Goal: Task Accomplishment & Management: Use online tool/utility

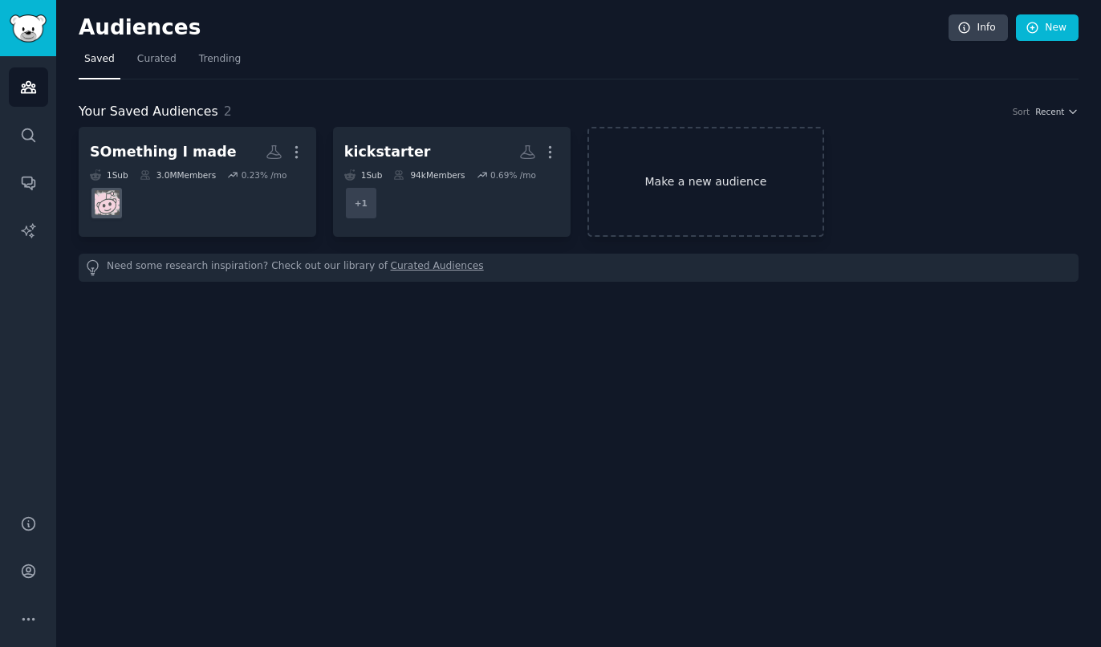
click at [660, 182] on link "Make a new audience" at bounding box center [706, 182] width 238 height 110
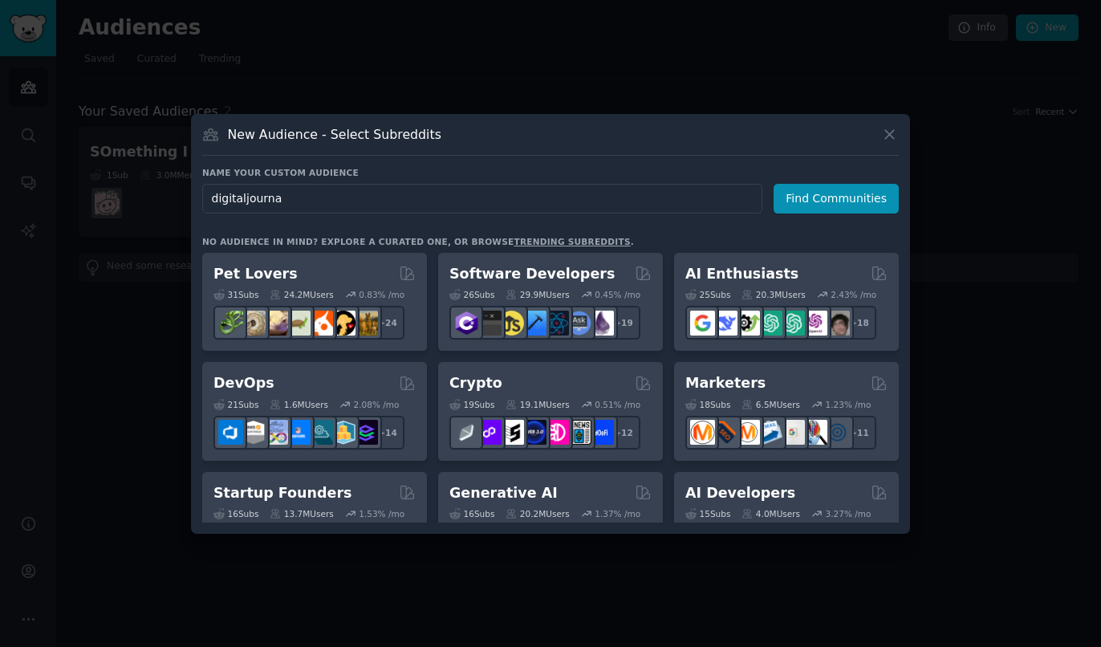
type input "digitaljournal"
click button "Find Communities" at bounding box center [836, 199] width 125 height 30
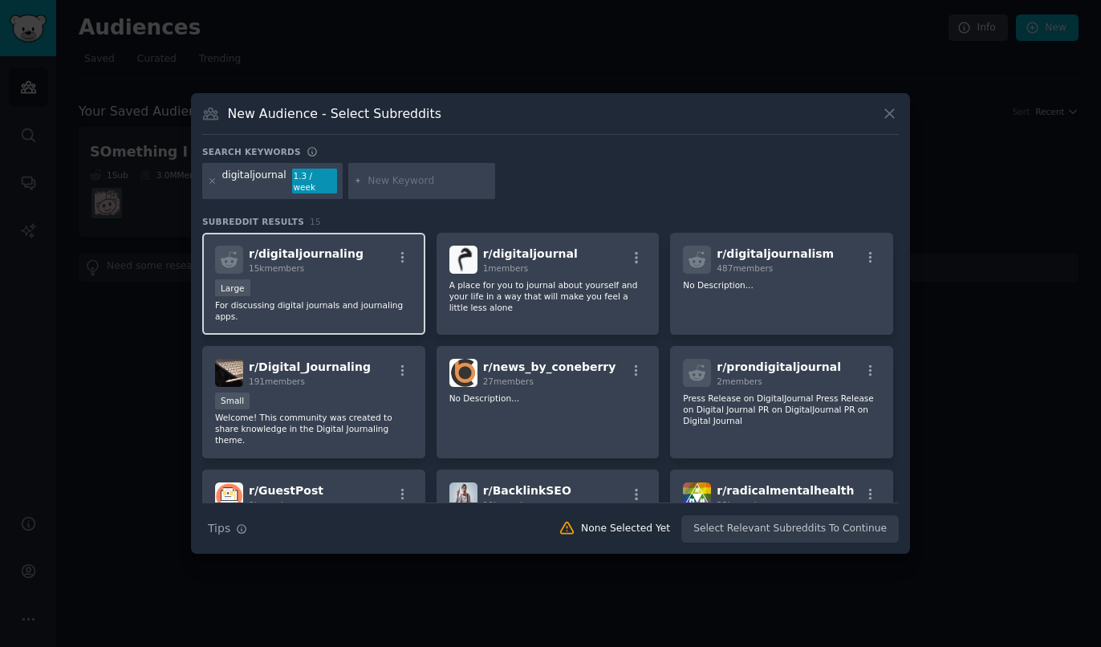
click at [350, 279] on div "Large" at bounding box center [313, 289] width 197 height 20
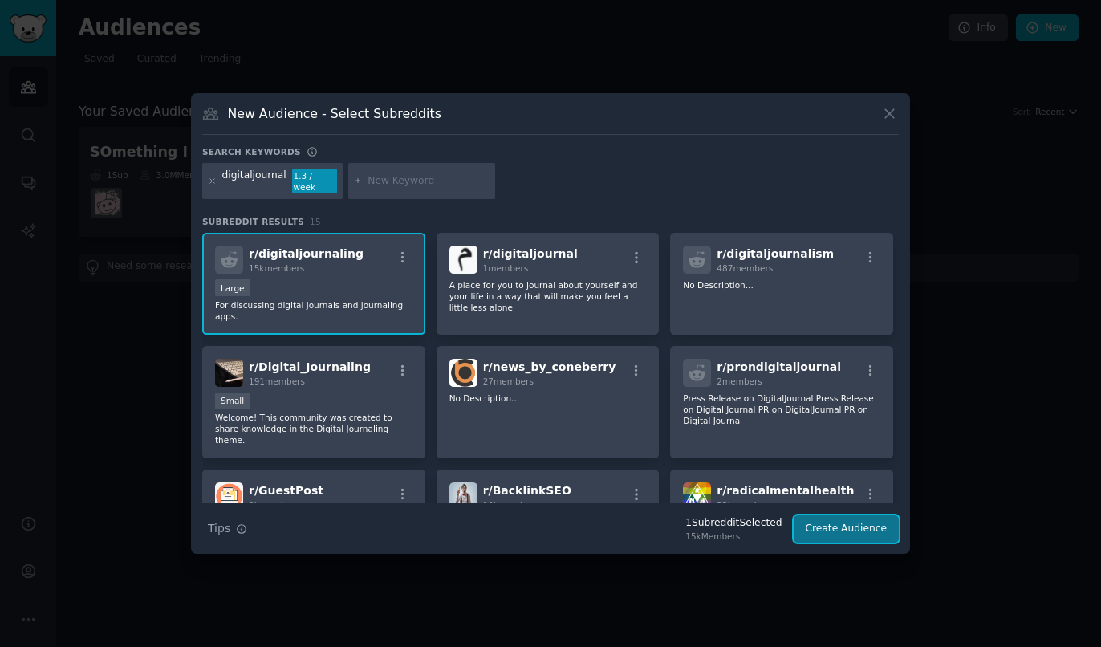
click at [833, 519] on button "Create Audience" at bounding box center [847, 528] width 106 height 27
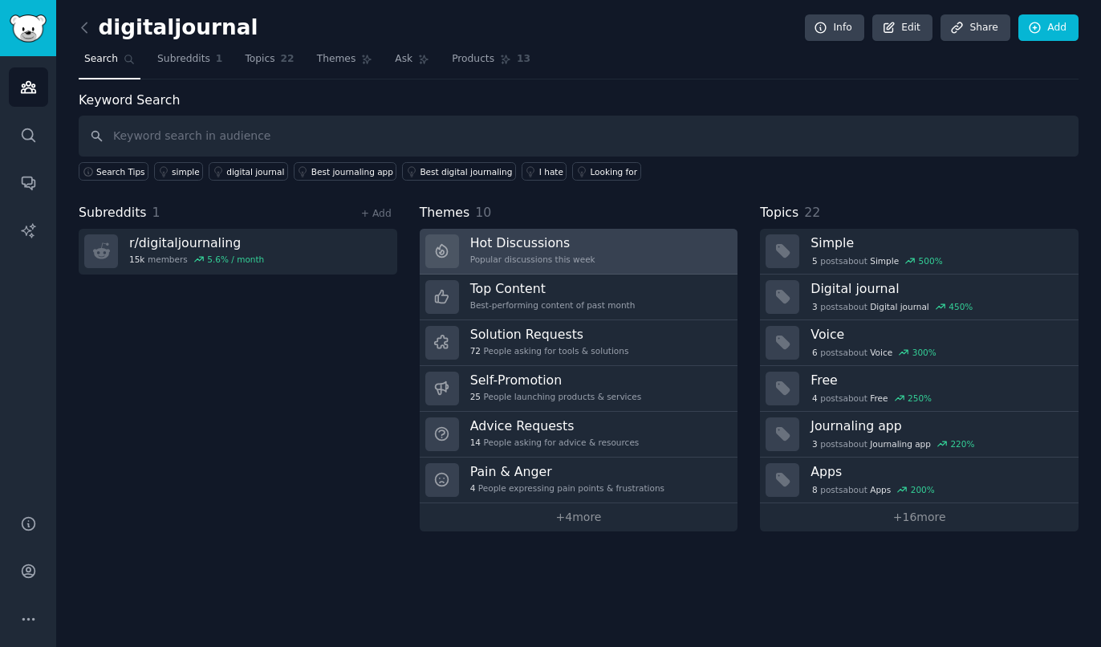
click at [599, 254] on link "Hot Discussions Popular discussions this week" at bounding box center [579, 252] width 319 height 46
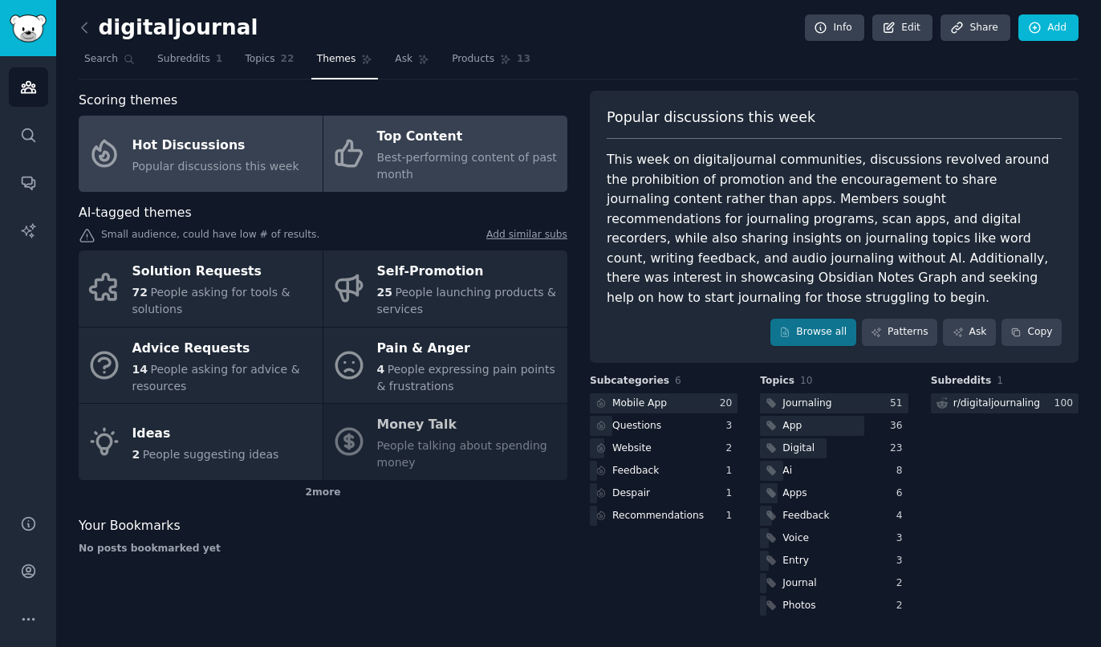
click at [446, 155] on span "Best-performing content of past month" at bounding box center [467, 166] width 180 height 30
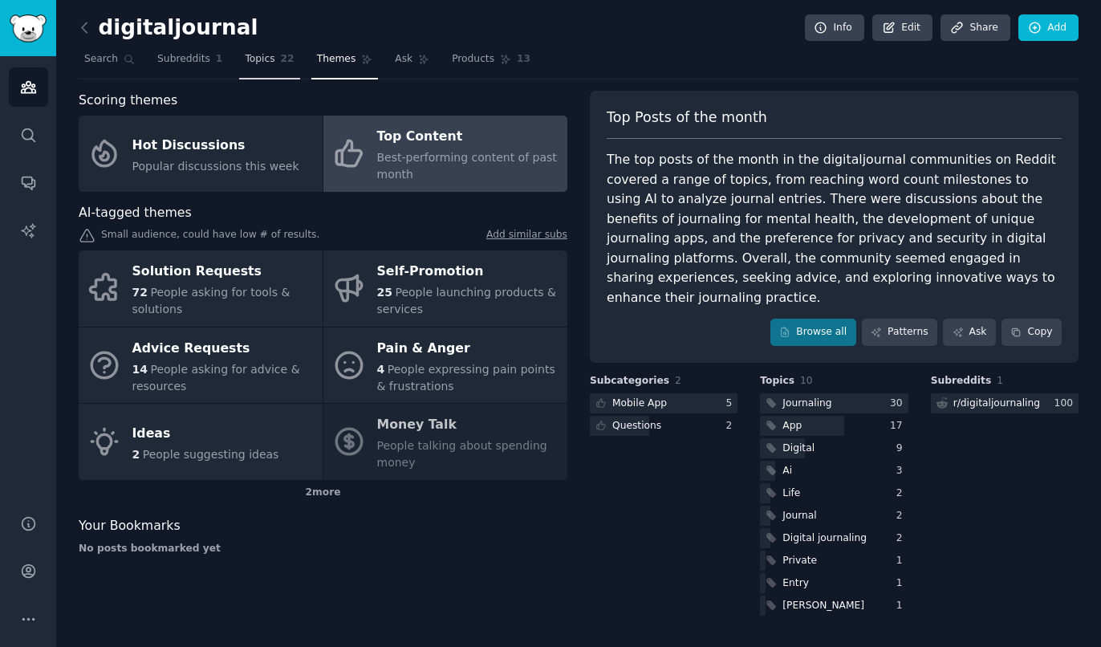
click at [260, 64] on link "Topics 22" at bounding box center [269, 63] width 60 height 33
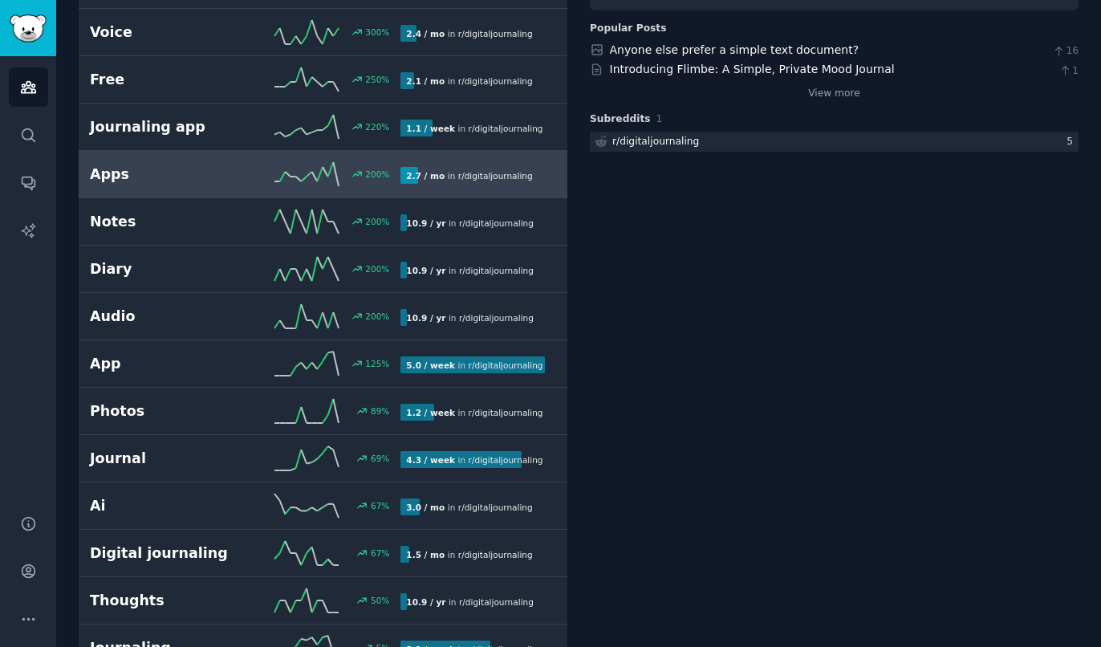
scroll to position [340, 0]
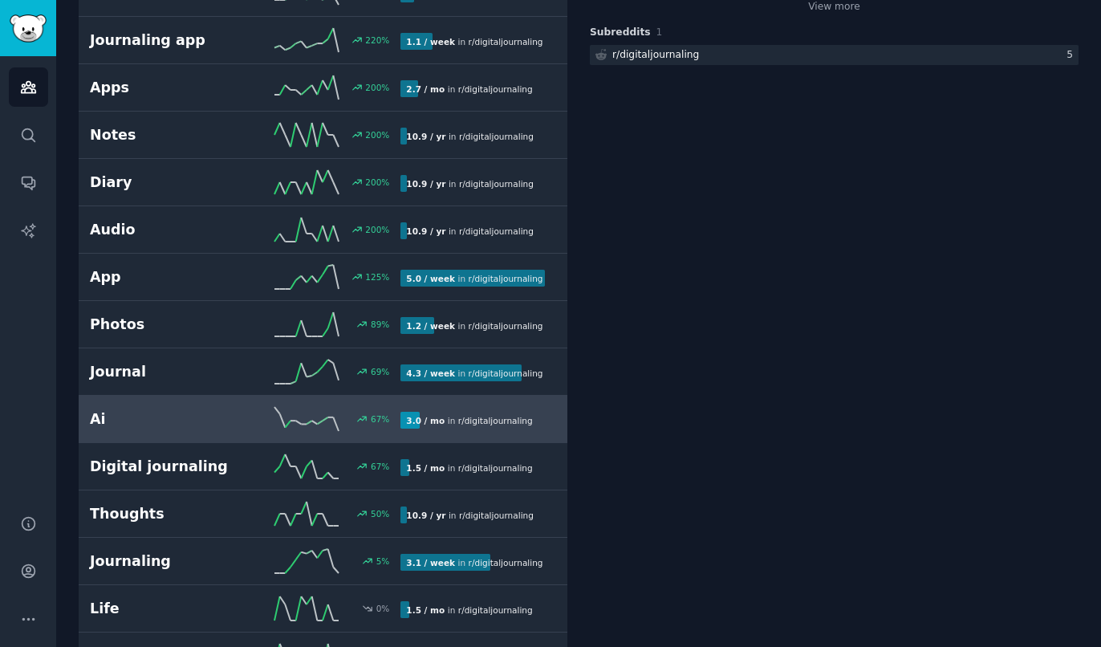
click at [233, 414] on h2 "Ai" at bounding box center [168, 419] width 156 height 20
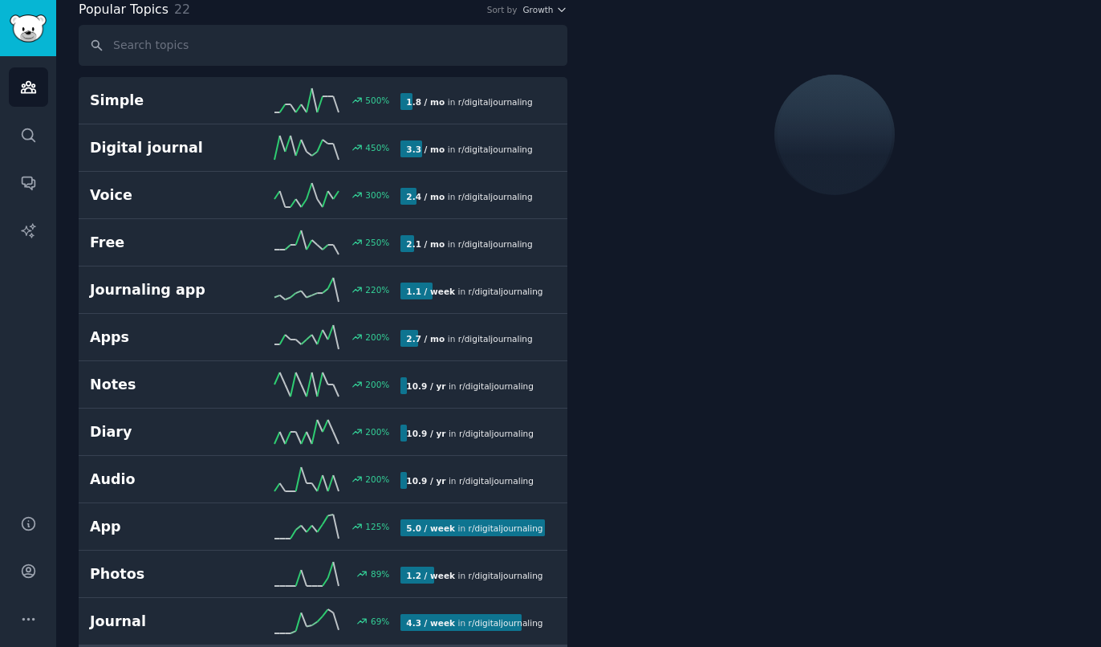
scroll to position [90, 0]
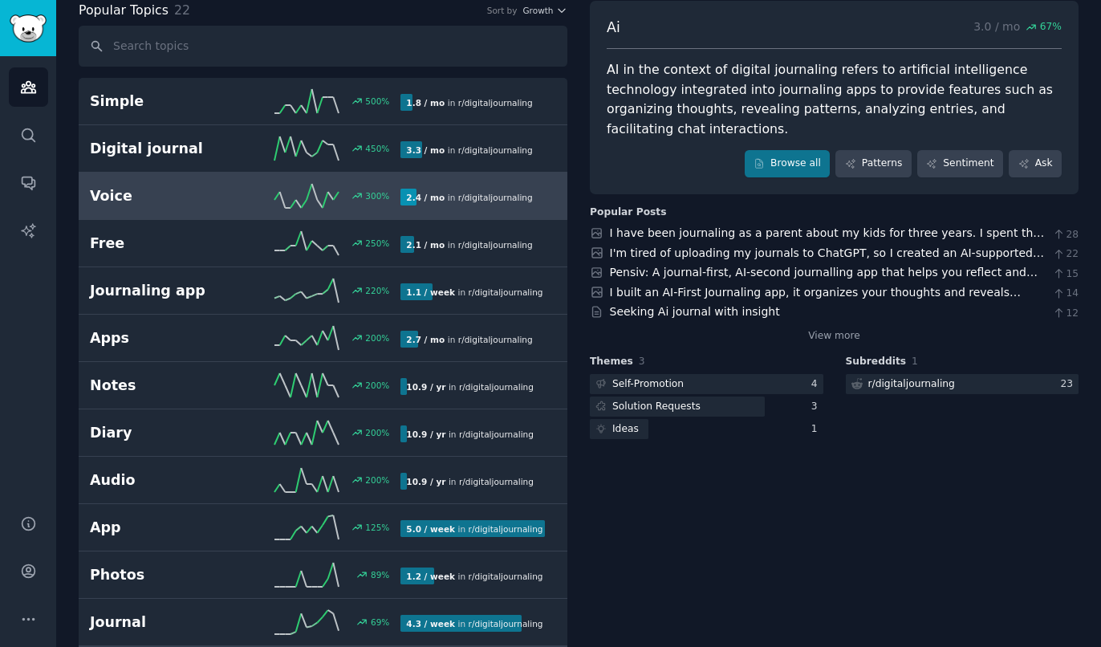
click at [208, 201] on h2 "Voice" at bounding box center [168, 196] width 156 height 20
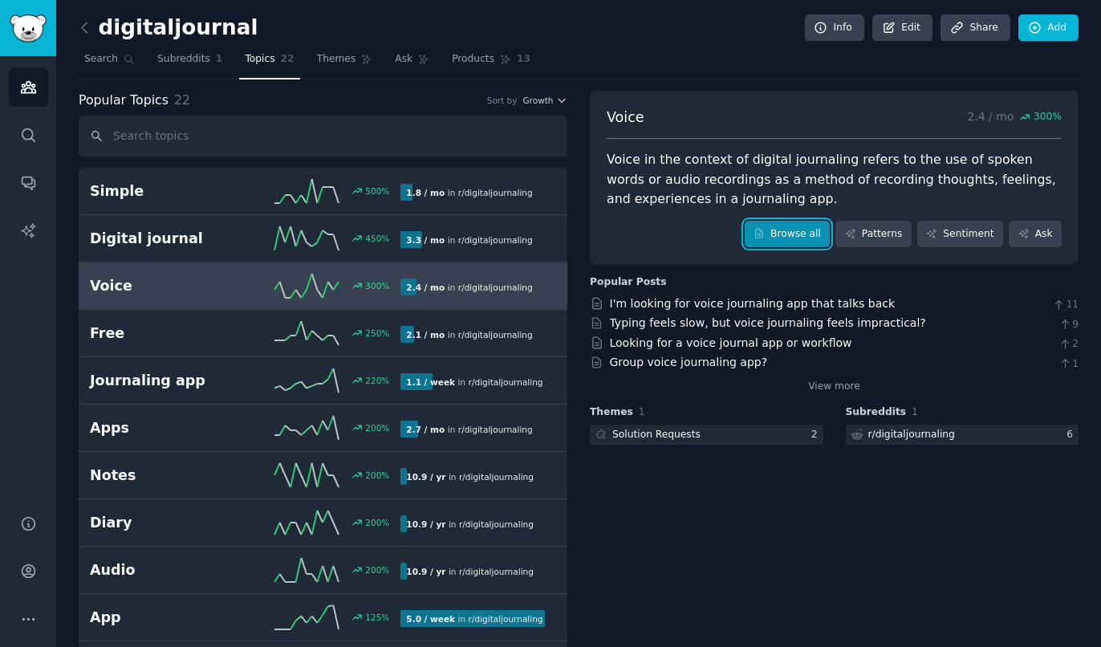
click at [796, 229] on link "Browse all" at bounding box center [788, 234] width 86 height 27
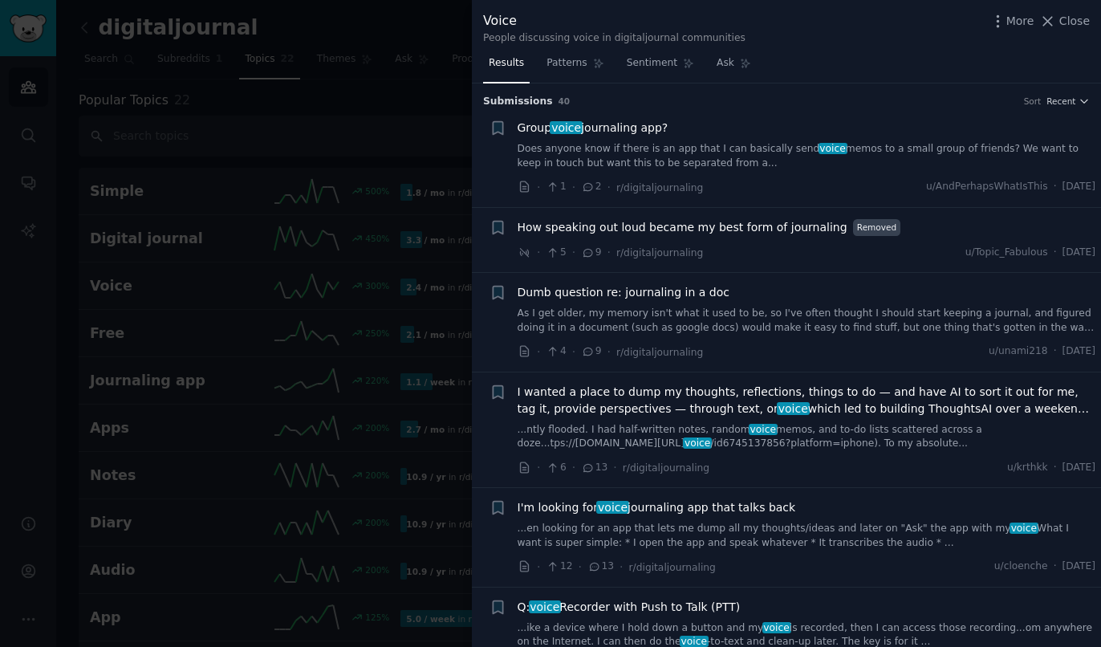
click at [445, 104] on div at bounding box center [550, 323] width 1101 height 647
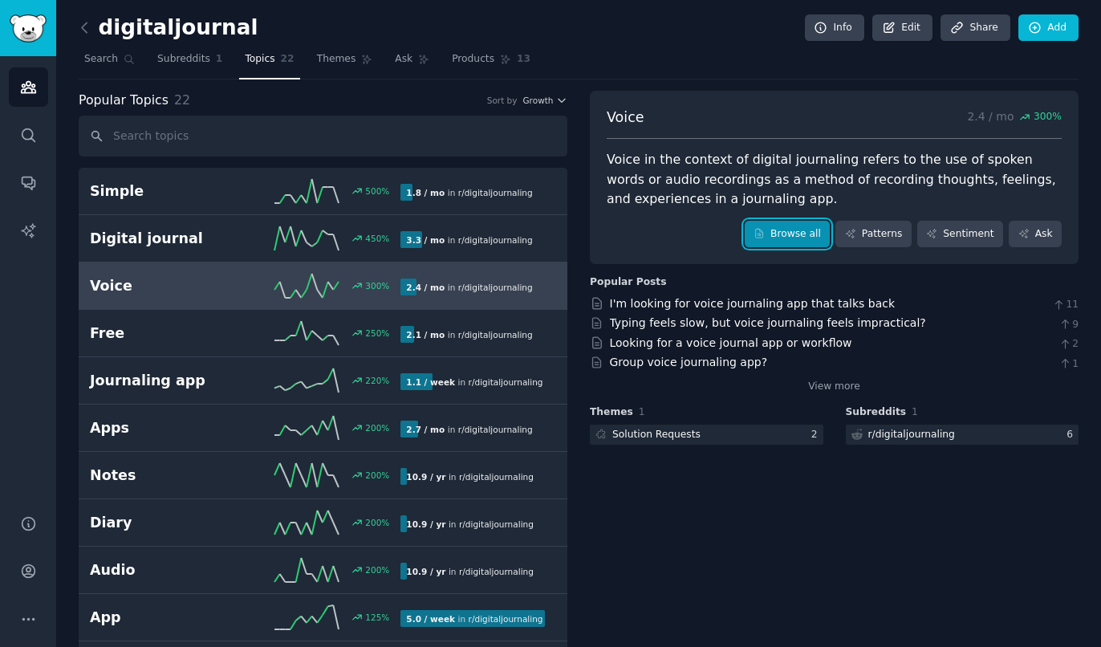
click at [808, 245] on link "Browse all" at bounding box center [788, 234] width 86 height 27
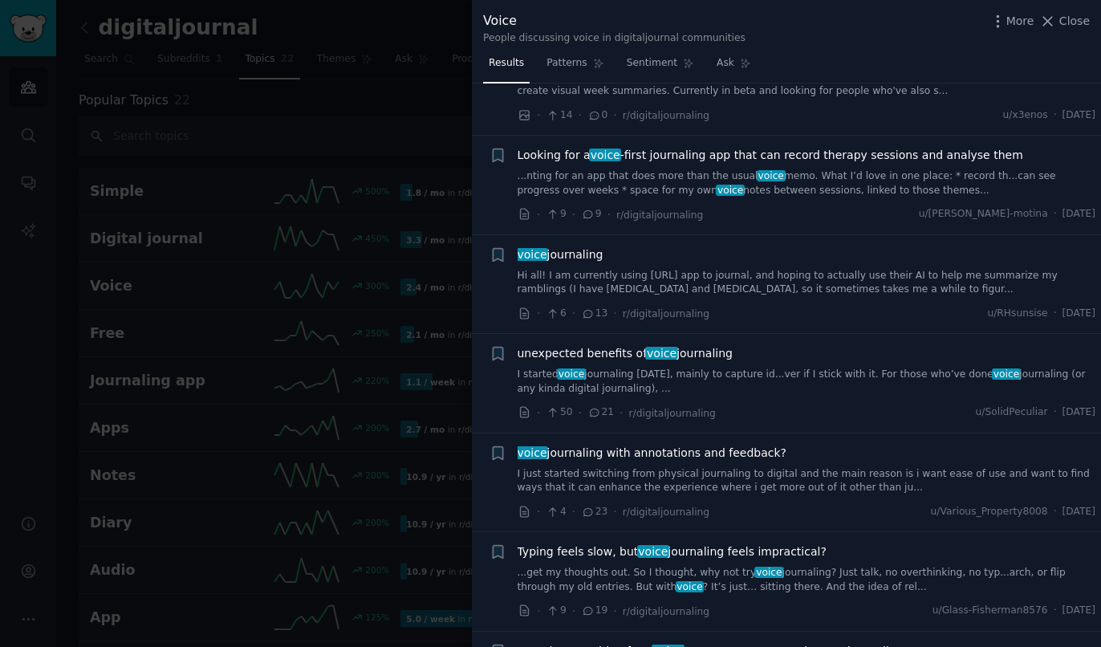
scroll to position [855, 0]
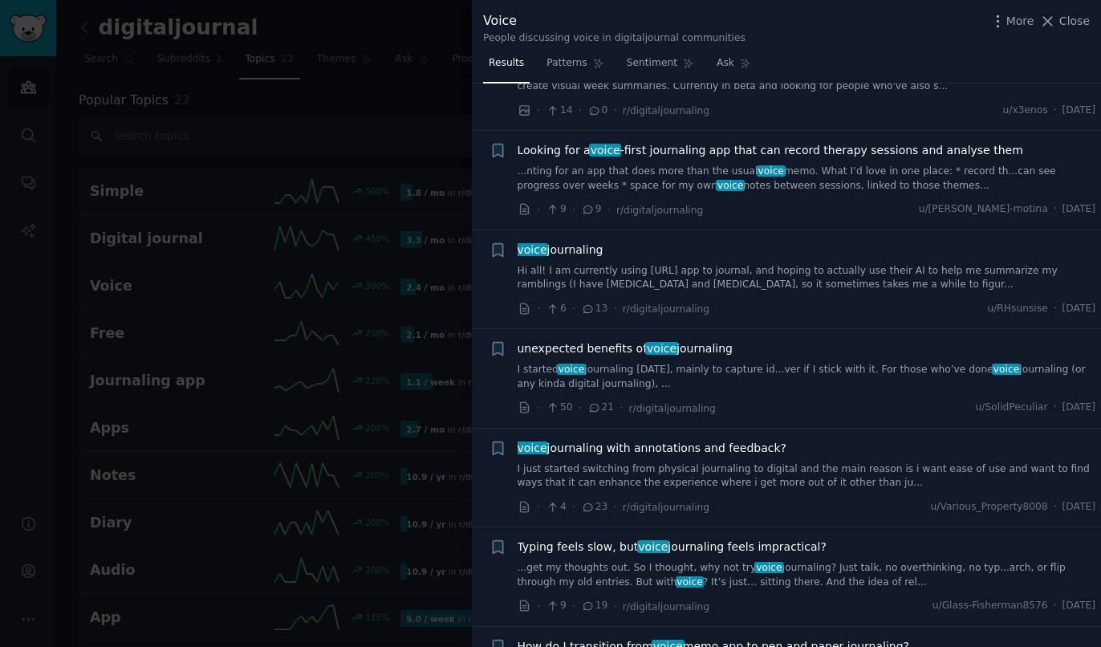
click at [367, 108] on div at bounding box center [550, 323] width 1101 height 647
